Goal: Task Accomplishment & Management: Use online tool/utility

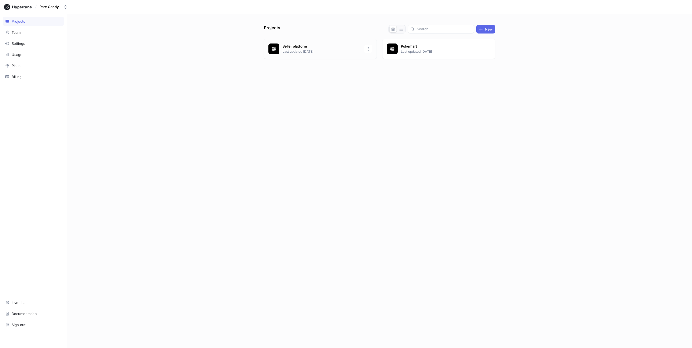
click at [318, 51] on p "Last updated [DATE]" at bounding box center [321, 51] width 78 height 5
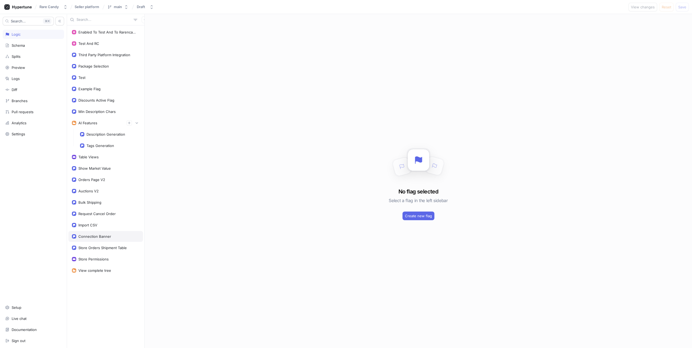
click at [113, 236] on div "Connection Banner" at bounding box center [106, 236] width 68 height 4
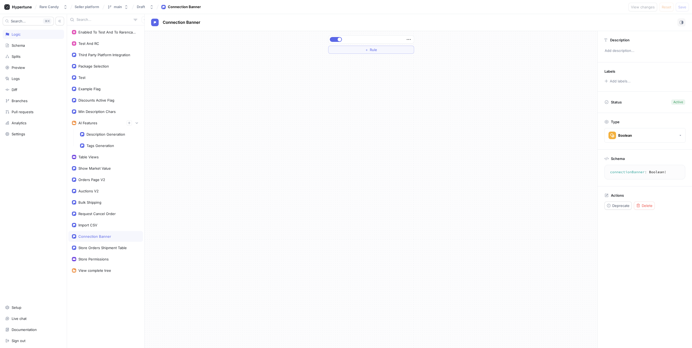
drag, startPoint x: 605, startPoint y: 5, endPoint x: 582, endPoint y: 6, distance: 22.7
click at [604, 5] on div "Rare Candy Seller platform main Draft Connection Banner View changes Reset Save" at bounding box center [346, 7] width 692 height 14
click at [121, 8] on div "main" at bounding box center [118, 7] width 8 height 5
click at [121, 28] on div "Branches" at bounding box center [139, 28] width 64 height 4
click at [45, 33] on div "Logic" at bounding box center [33, 34] width 56 height 4
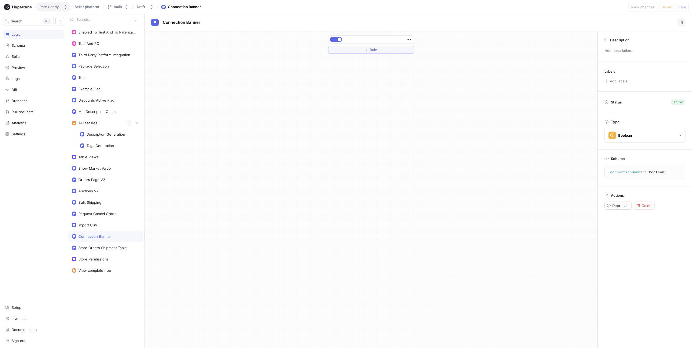
click at [50, 8] on div "Rare Candy" at bounding box center [48, 7] width 19 height 5
click at [79, 8] on span "Seller platform" at bounding box center [87, 7] width 25 height 4
drag, startPoint x: 82, startPoint y: 8, endPoint x: 91, endPoint y: 8, distance: 9.2
click at [82, 8] on input "Seller platform" at bounding box center [87, 7] width 25 height 4
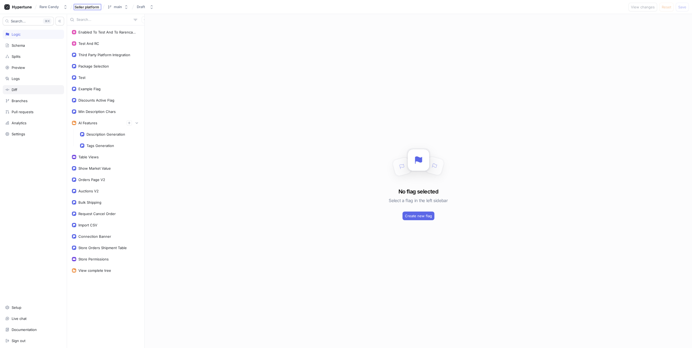
click at [29, 89] on div "Diff" at bounding box center [33, 90] width 56 height 4
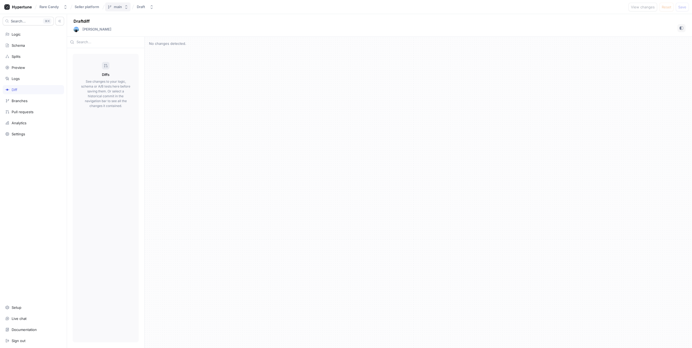
click at [122, 9] on button "main" at bounding box center [117, 6] width 25 height 9
click at [123, 8] on button "main" at bounding box center [117, 6] width 25 height 9
click at [105, 68] on div at bounding box center [106, 66] width 8 height 8
click at [35, 103] on div "Branches" at bounding box center [33, 100] width 61 height 9
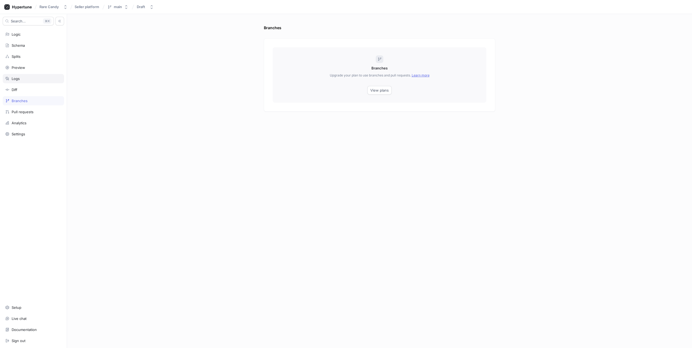
click at [22, 76] on div "Logs" at bounding box center [33, 78] width 56 height 4
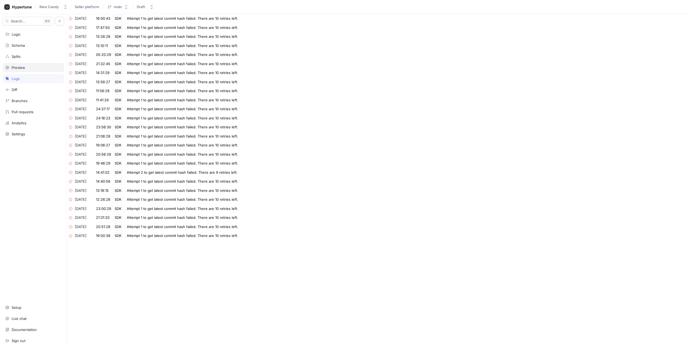
click at [25, 67] on div "Preview" at bounding box center [19, 67] width 14 height 4
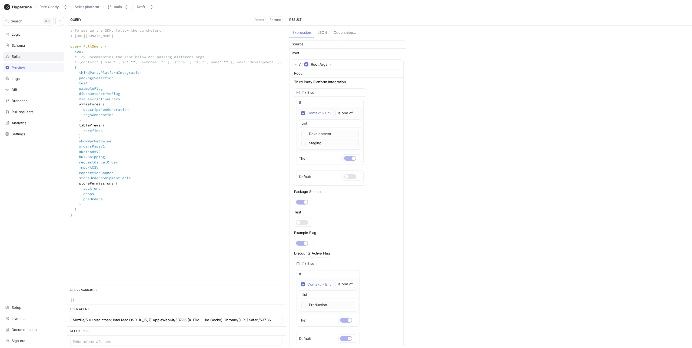
click at [26, 56] on div "Splits" at bounding box center [33, 56] width 56 height 4
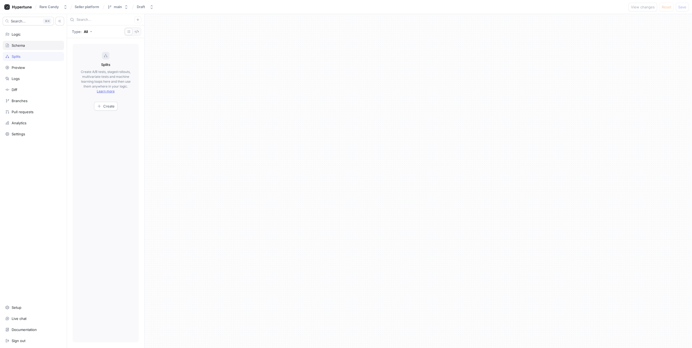
click at [27, 49] on div "Schema" at bounding box center [33, 45] width 61 height 9
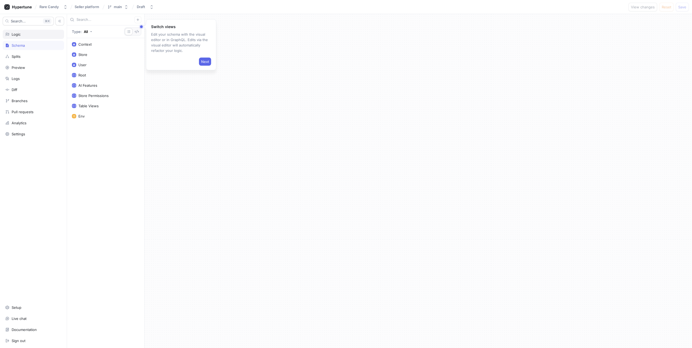
click at [32, 38] on div "Logic" at bounding box center [33, 34] width 61 height 9
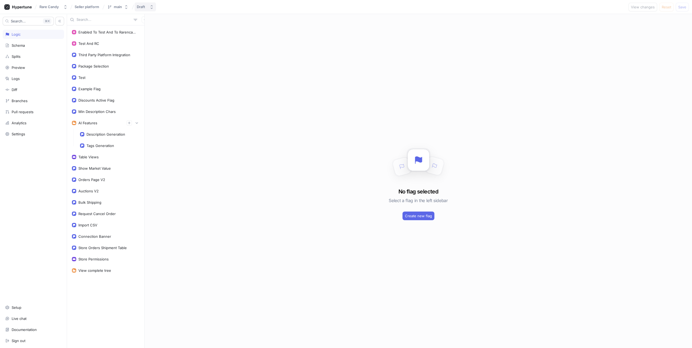
click at [149, 9] on button "Draft" at bounding box center [145, 6] width 21 height 9
click at [155, 44] on p "Active ‧ [DATE] 12:12 ‧ [PERSON_NAME]" at bounding box center [169, 42] width 60 height 5
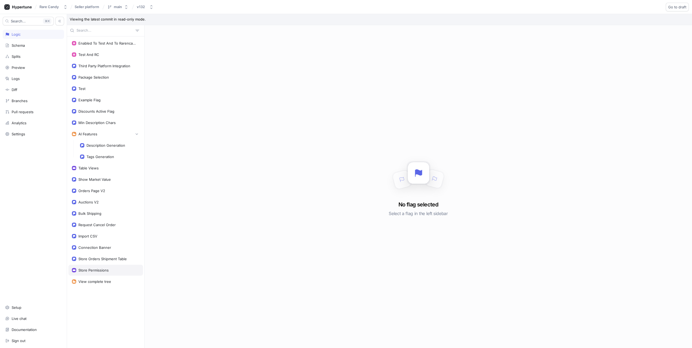
click at [92, 271] on div "Store Permissions" at bounding box center [93, 270] width 30 height 4
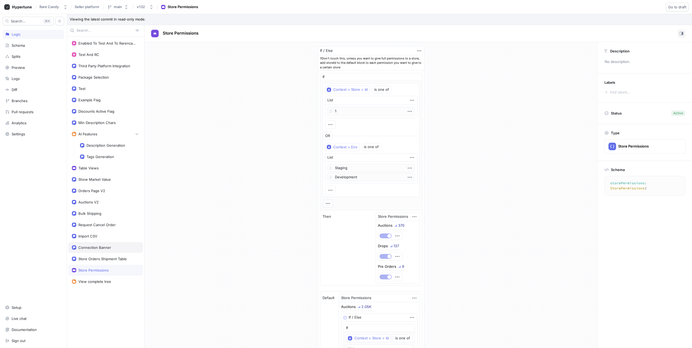
click at [96, 248] on div "Connection Banner" at bounding box center [94, 247] width 33 height 4
type textarea "connectionBanner: Boolean!"
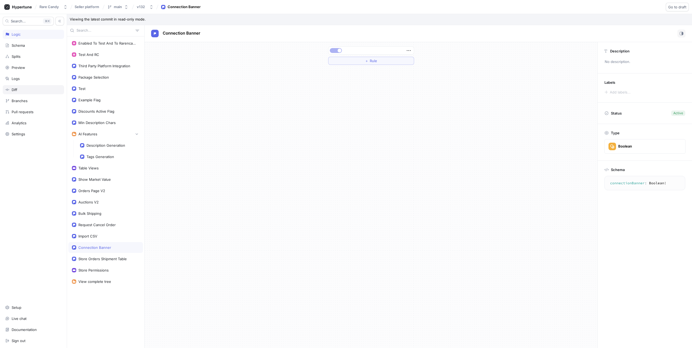
click at [23, 90] on div "Diff" at bounding box center [33, 90] width 56 height 4
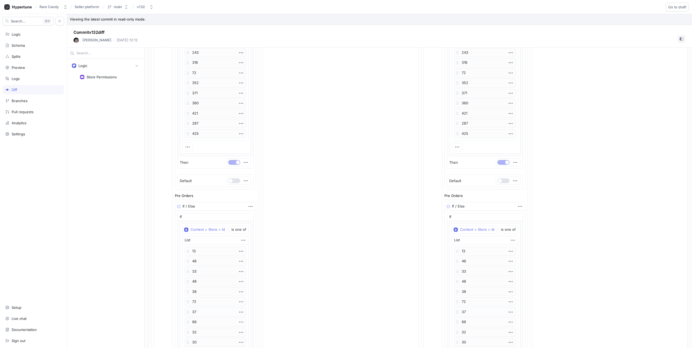
scroll to position [885, 0]
click at [143, 9] on button "v132" at bounding box center [145, 6] width 21 height 9
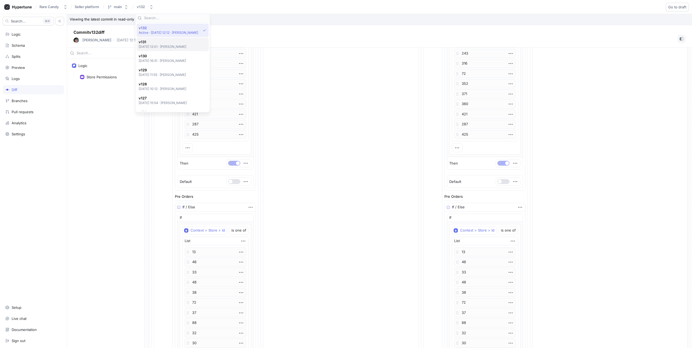
click at [166, 46] on p "[DATE] 12:01 ‧ [PERSON_NAME]" at bounding box center [163, 46] width 48 height 5
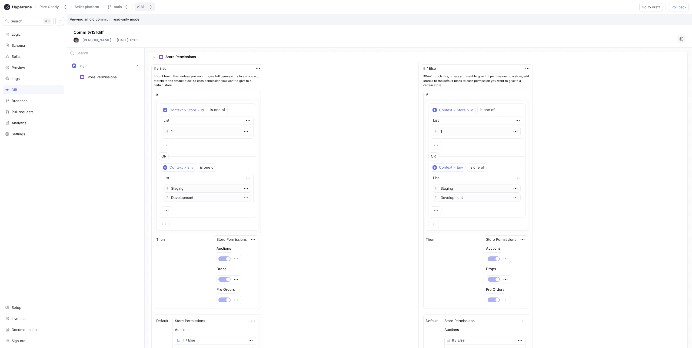
drag, startPoint x: 142, startPoint y: 5, endPoint x: 143, endPoint y: 8, distance: 2.8
click at [142, 5] on div "v131" at bounding box center [141, 7] width 8 height 5
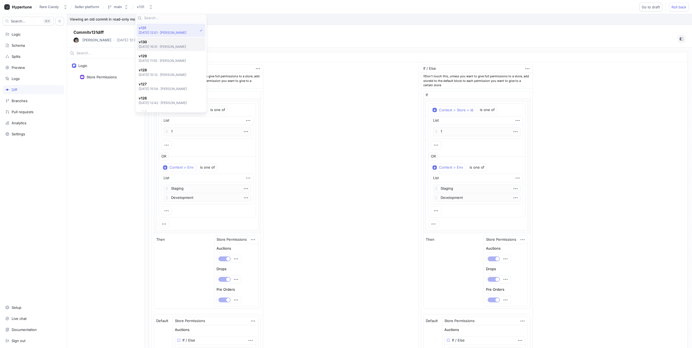
click at [159, 47] on p "[DATE] 16:31 ‧ [PERSON_NAME]" at bounding box center [163, 46] width 48 height 5
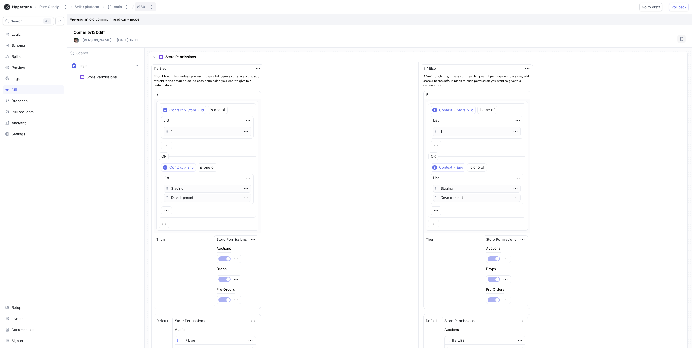
click at [149, 7] on button "v130" at bounding box center [145, 6] width 21 height 9
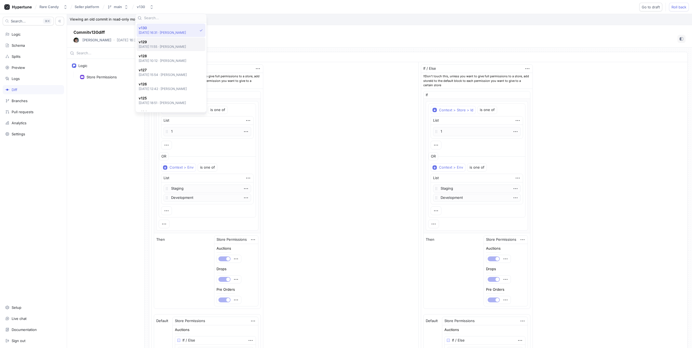
click at [155, 46] on p "[DATE] 11:55 ‧ [PERSON_NAME]" at bounding box center [163, 46] width 48 height 5
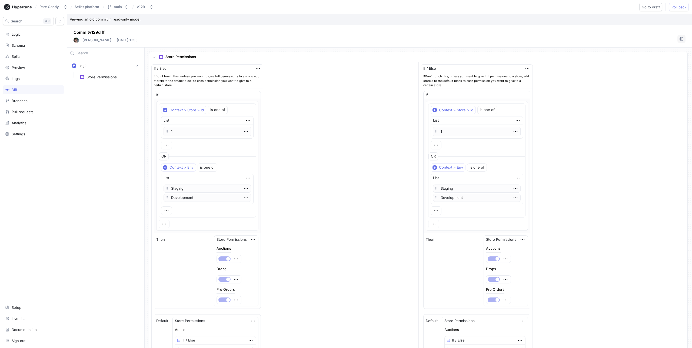
click at [144, 12] on div "Rare Candy Seller platform main v129 Go to draft Roll back" at bounding box center [346, 7] width 692 height 14
click at [145, 9] on div "v129" at bounding box center [142, 7] width 10 height 5
click at [164, 44] on p "[DATE] 10:12 ‧ [PERSON_NAME]" at bounding box center [163, 46] width 48 height 5
click at [145, 8] on div "v128" at bounding box center [141, 7] width 8 height 5
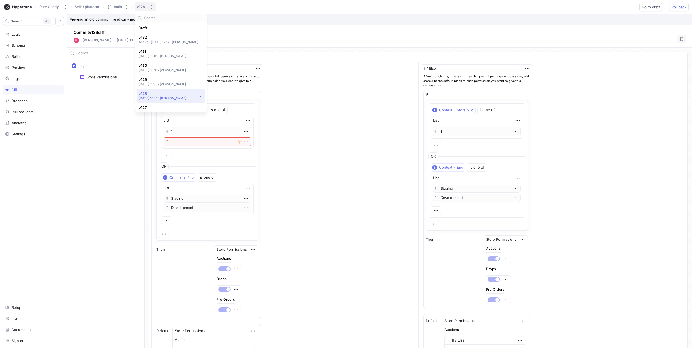
scroll to position [66, 0]
click at [163, 44] on span "v127" at bounding box center [163, 42] width 48 height 5
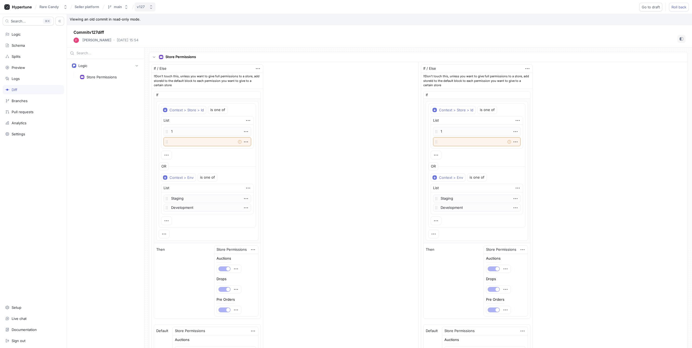
drag, startPoint x: 148, startPoint y: 7, endPoint x: 146, endPoint y: 11, distance: 3.9
click at [148, 7] on button "v127" at bounding box center [145, 6] width 21 height 9
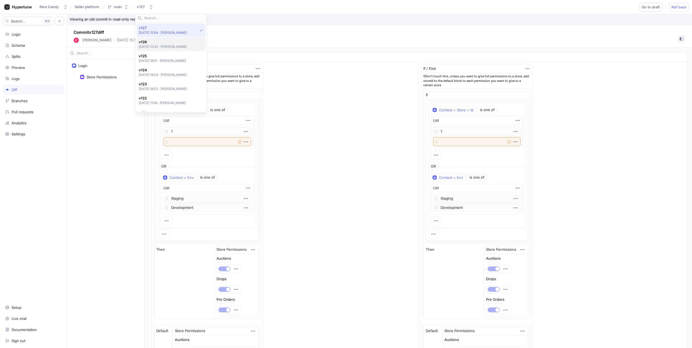
click at [157, 46] on p "[DATE] 12:42 ‧ [PERSON_NAME]" at bounding box center [163, 46] width 48 height 5
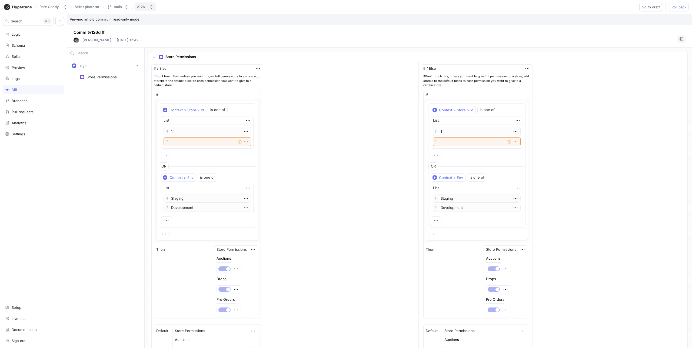
click at [150, 7] on icon "button" at bounding box center [151, 7] width 4 height 4
click at [157, 79] on p "[DATE] 11:56 ‧ [PERSON_NAME]" at bounding box center [163, 80] width 48 height 5
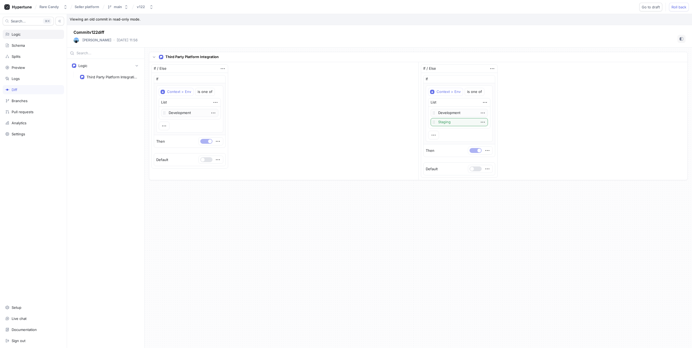
click at [21, 37] on div "Logic" at bounding box center [33, 34] width 61 height 9
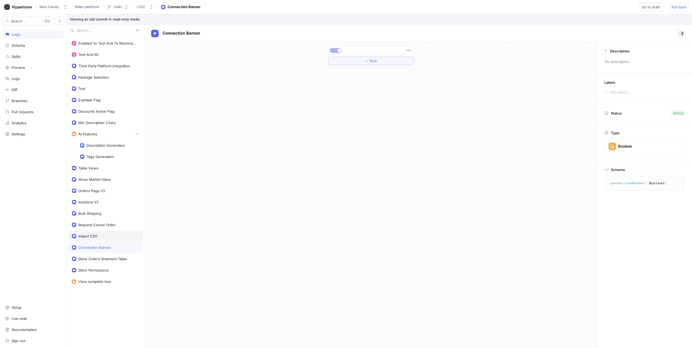
click at [106, 236] on div "Import CSV" at bounding box center [106, 236] width 68 height 4
click at [122, 248] on div "Connection Banner" at bounding box center [106, 247] width 68 height 4
type textarea "connectionBanner: Boolean!"
click at [411, 49] on icon "button" at bounding box center [409, 51] width 6 height 6
drag, startPoint x: 444, startPoint y: 176, endPoint x: 647, endPoint y: 124, distance: 209.9
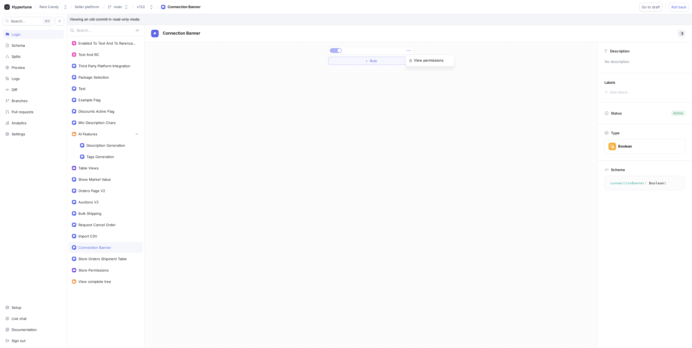
click at [444, 176] on div "＋ Rule" at bounding box center [371, 195] width 453 height 306
drag, startPoint x: 227, startPoint y: 131, endPoint x: 230, endPoint y: 134, distance: 4.2
click at [229, 132] on div "＋ Rule" at bounding box center [371, 195] width 453 height 306
